Goal: Register for event/course

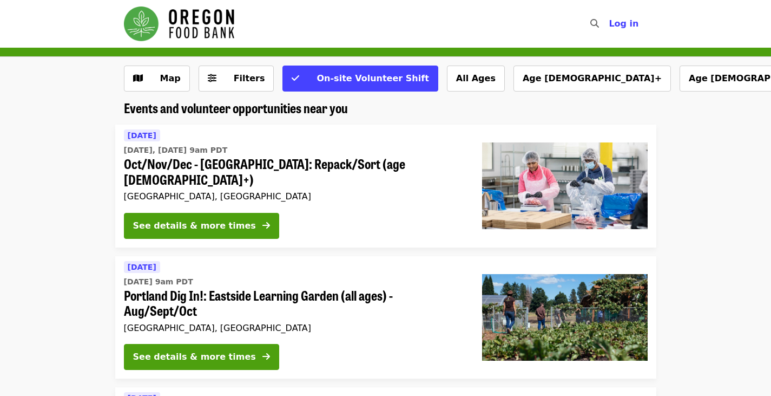
click at [312, 172] on div "[DATE] [DATE], [DATE] 9am PDT Oct/Nov/Dec - [GEOGRAPHIC_DATA]: Repack/Sort (age…" at bounding box center [294, 166] width 341 height 75
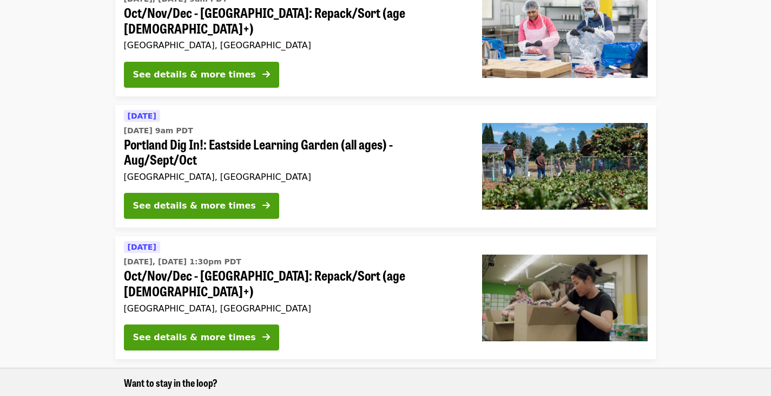
scroll to position [145, 0]
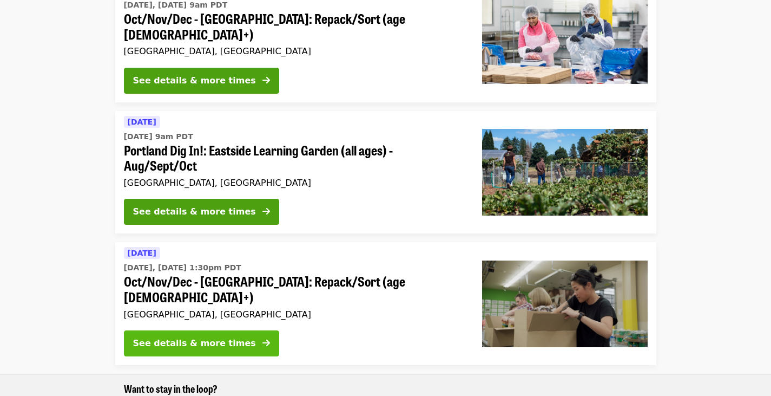
click at [231, 330] on button "See details & more times" at bounding box center [201, 343] width 155 height 26
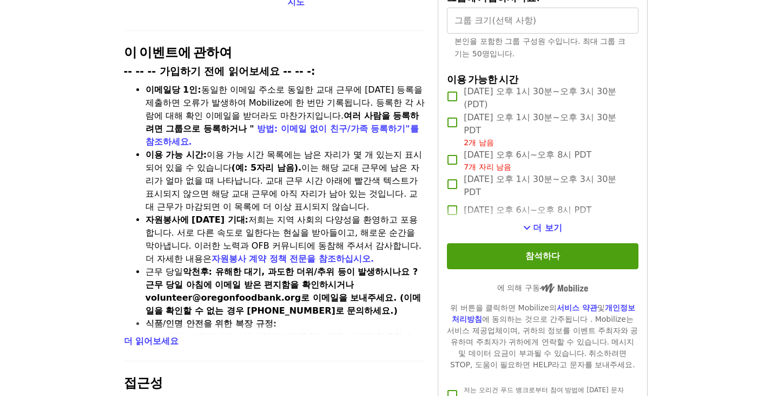
scroll to position [358, 0]
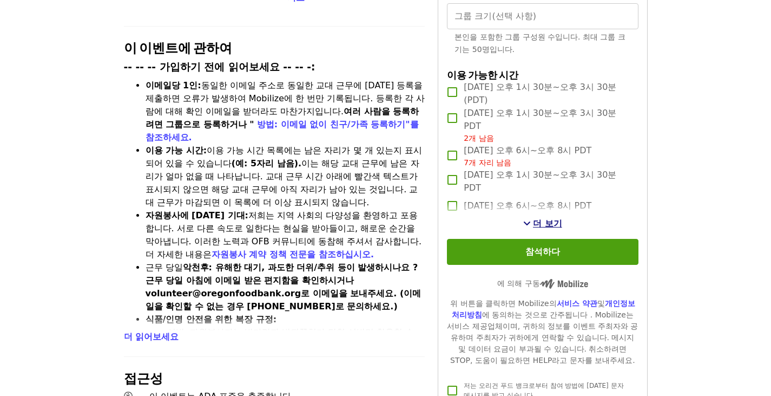
click at [549, 228] on font "더 보기" at bounding box center [547, 223] width 29 height 10
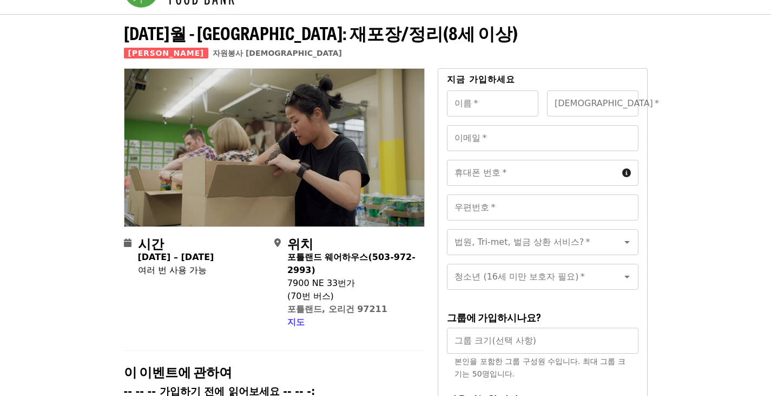
scroll to position [0, 0]
